Goal: Communication & Community: Answer question/provide support

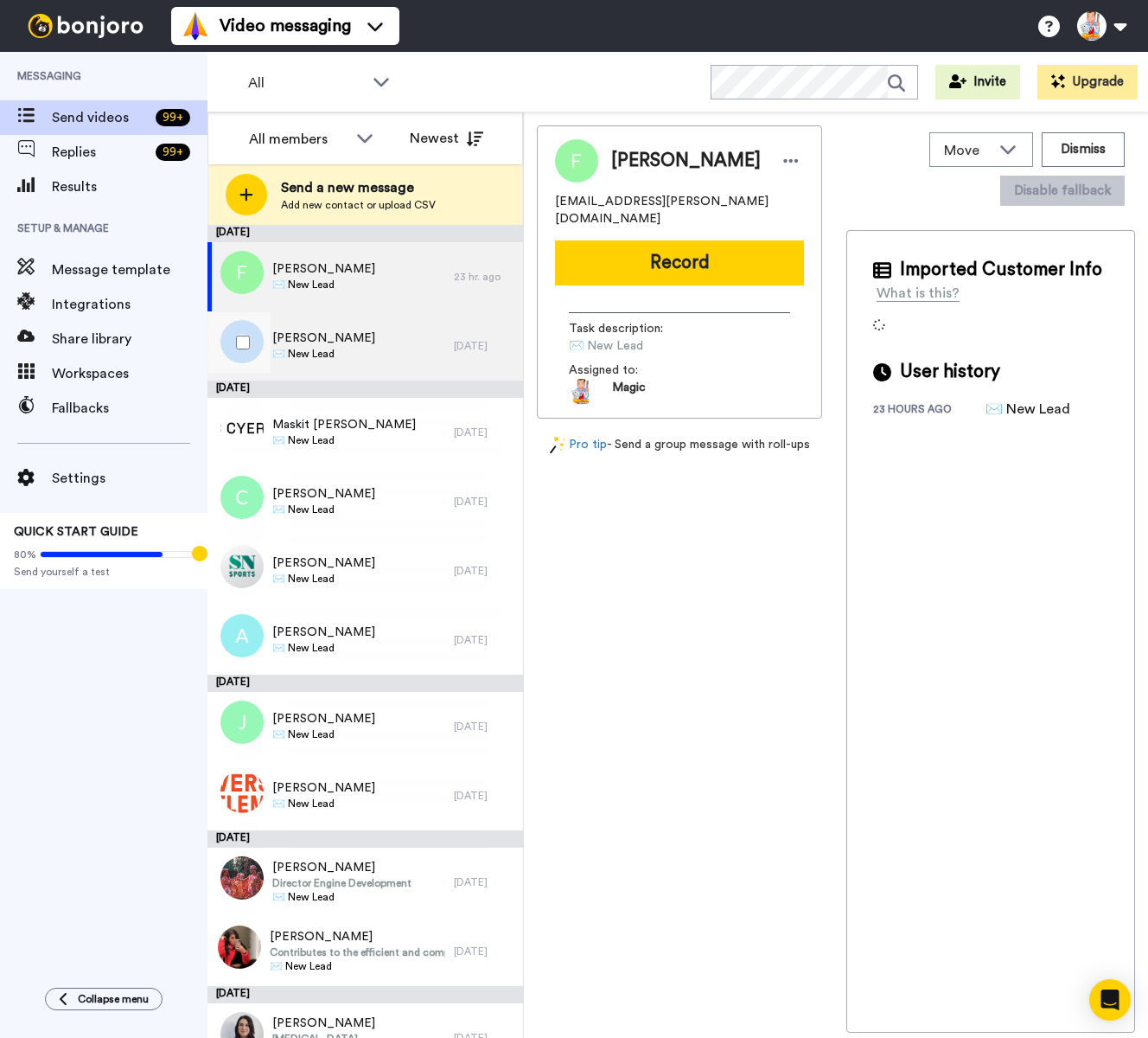
click at [362, 355] on div "[PERSON_NAME] ✉️ New Lead" at bounding box center [330, 345] width 246 height 69
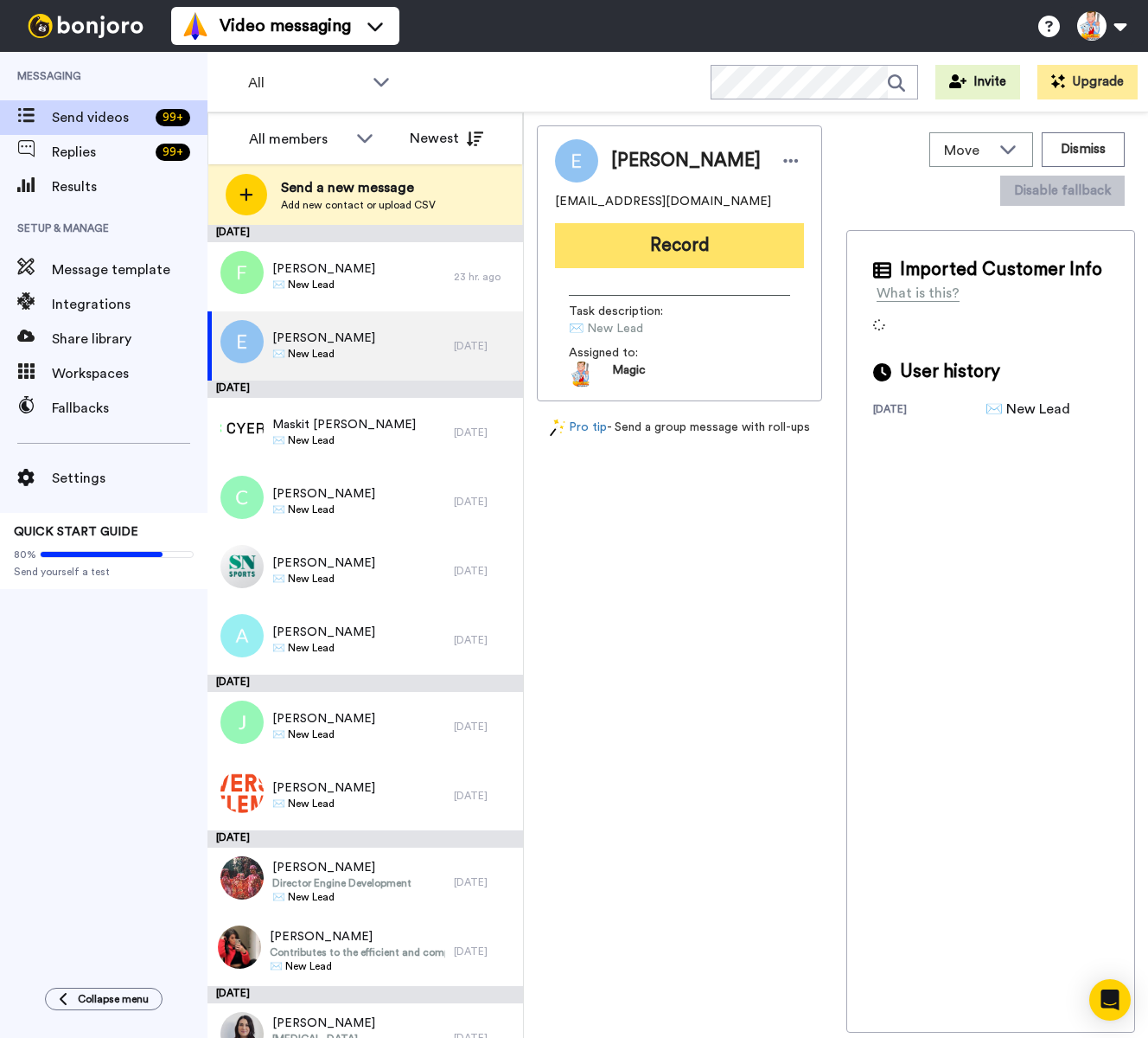
click at [641, 243] on button "Record" at bounding box center [679, 245] width 249 height 45
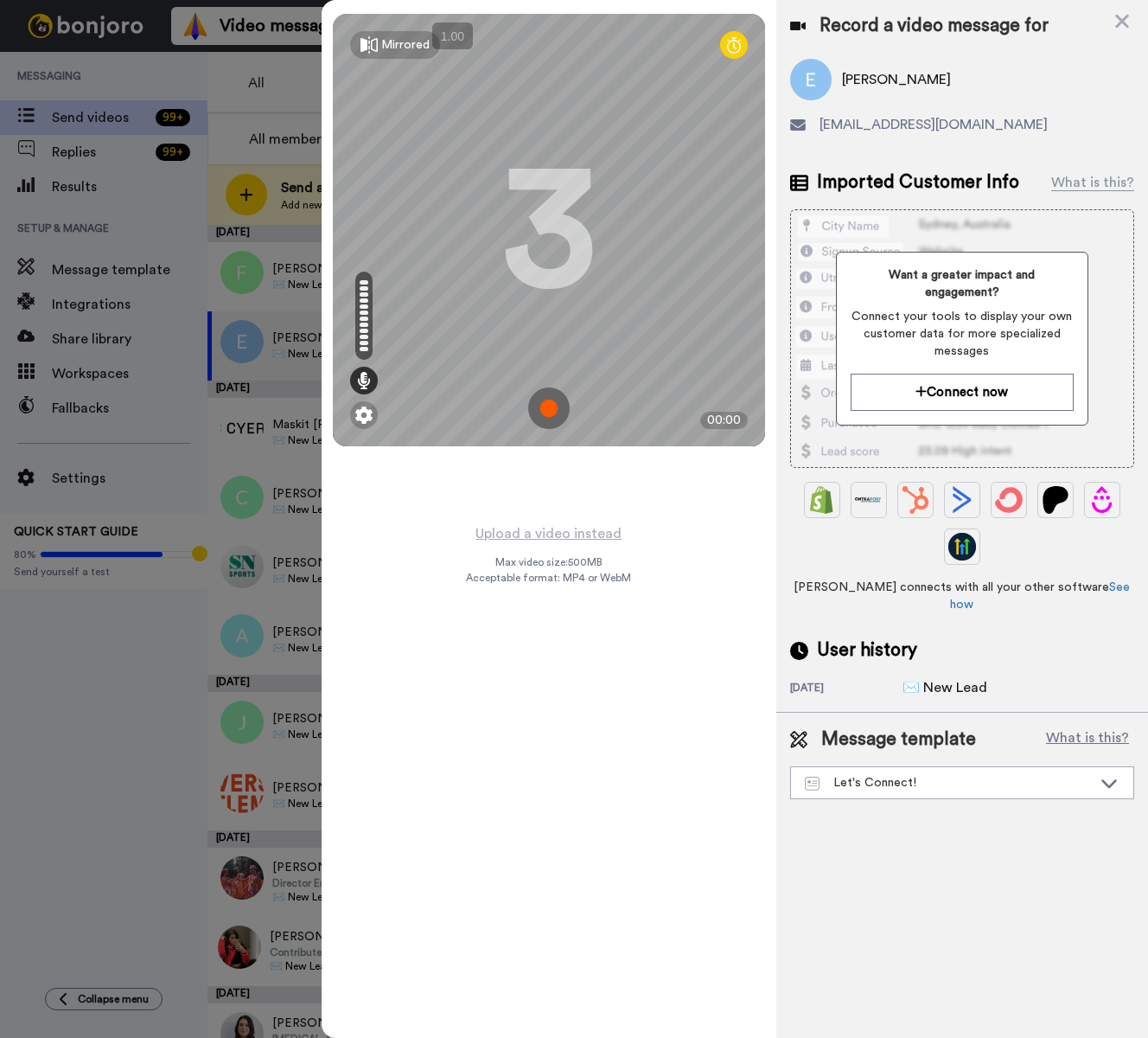
click at [547, 402] on img at bounding box center [549, 408] width 41 height 41
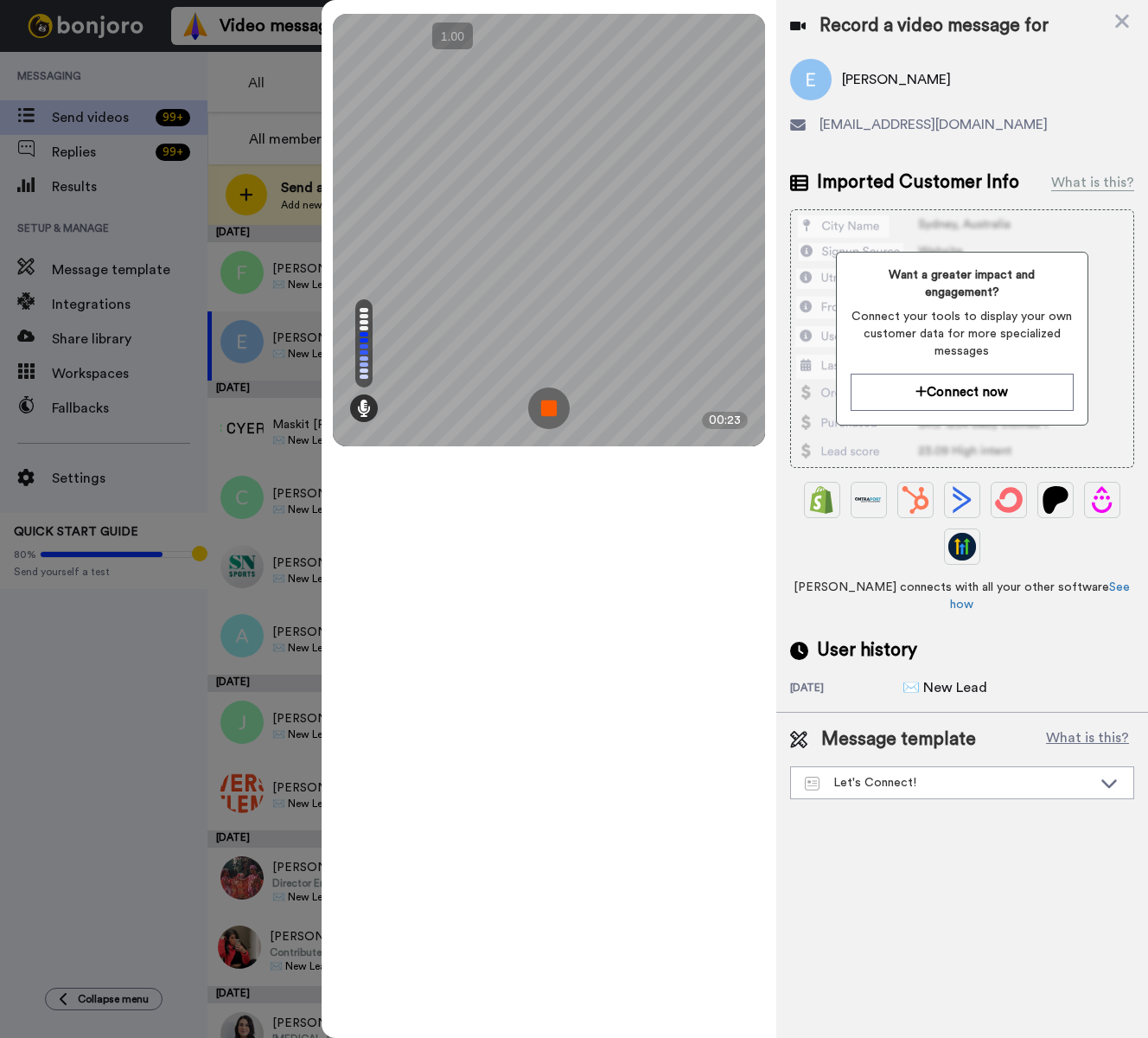
click at [547, 402] on img at bounding box center [549, 408] width 41 height 41
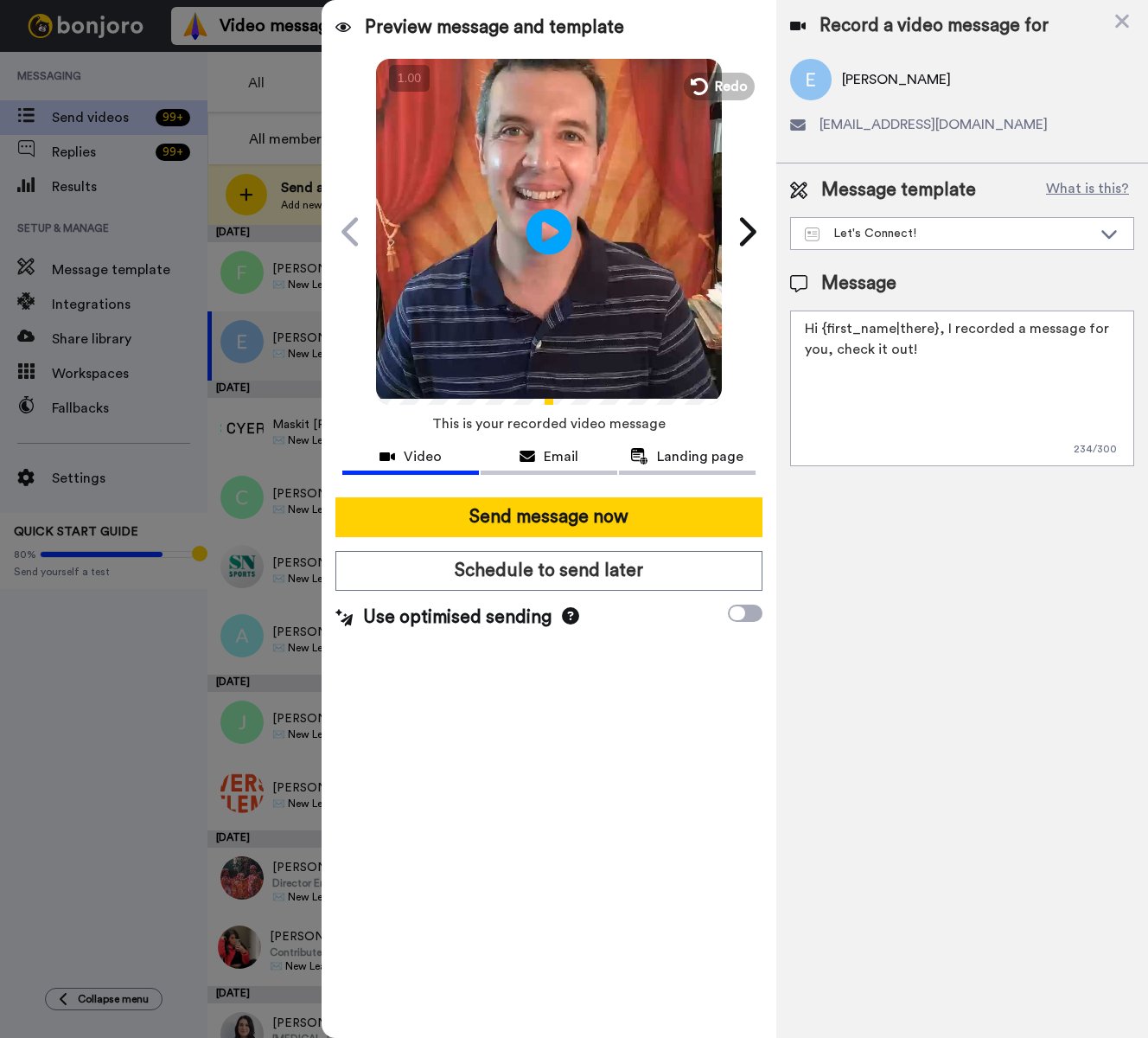
click at [549, 243] on icon at bounding box center [549, 231] width 46 height 46
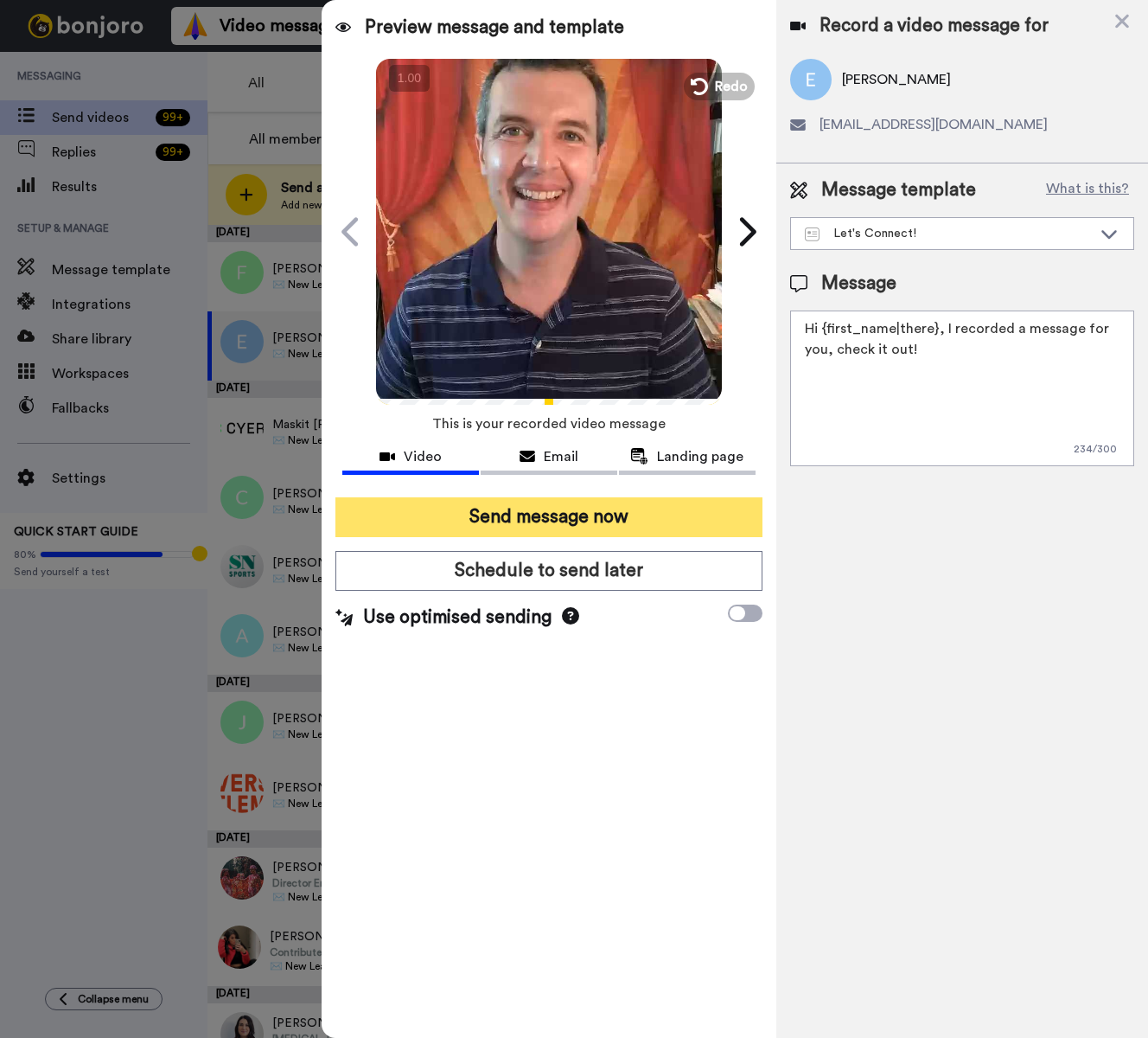
click at [707, 514] on button "Send message now" at bounding box center [549, 516] width 427 height 39
